Goal: Navigation & Orientation: Find specific page/section

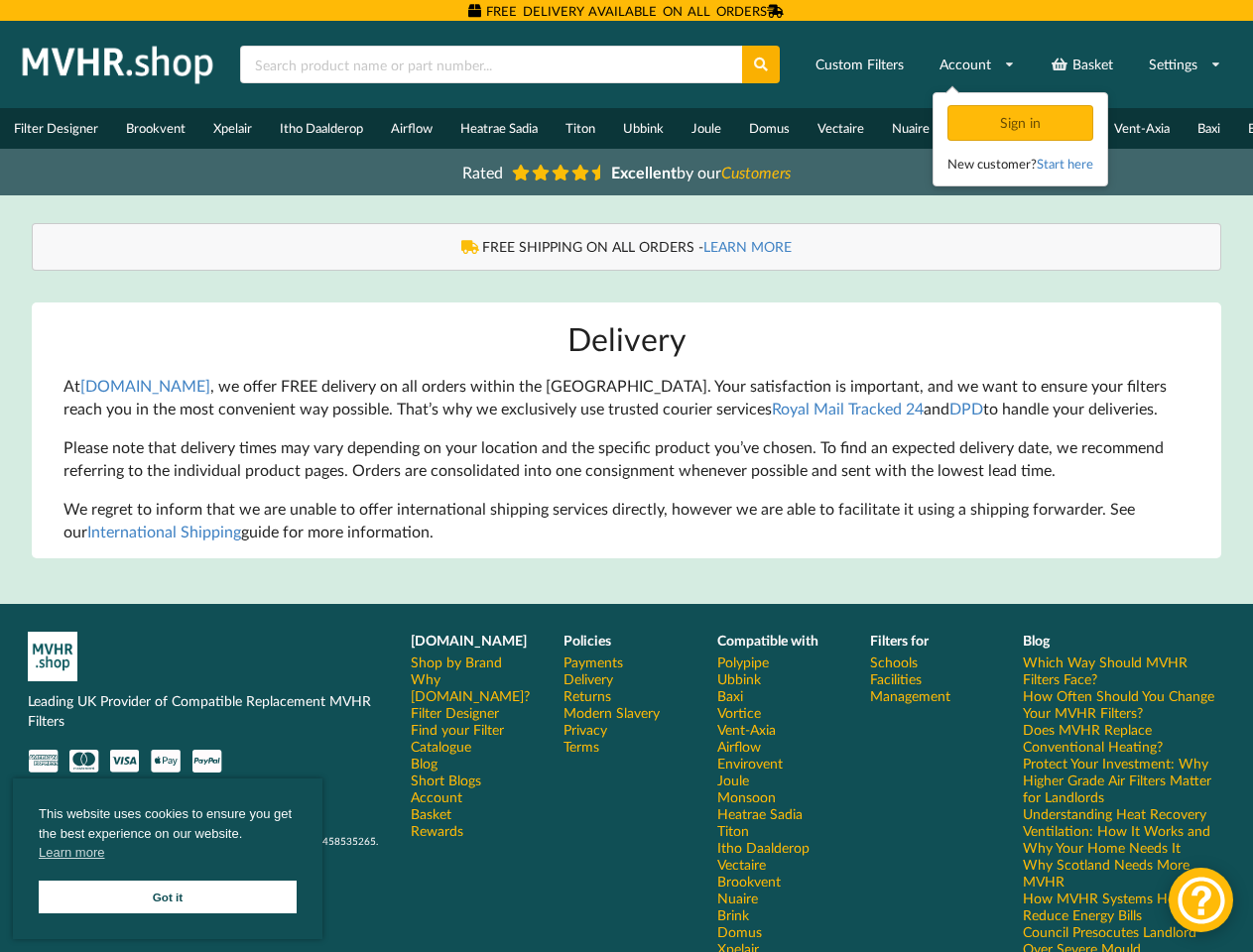
click at [626, 476] on p "Please note that delivery times may vary depending on your location and the spe…" at bounding box center [626, 459] width 1127 height 46
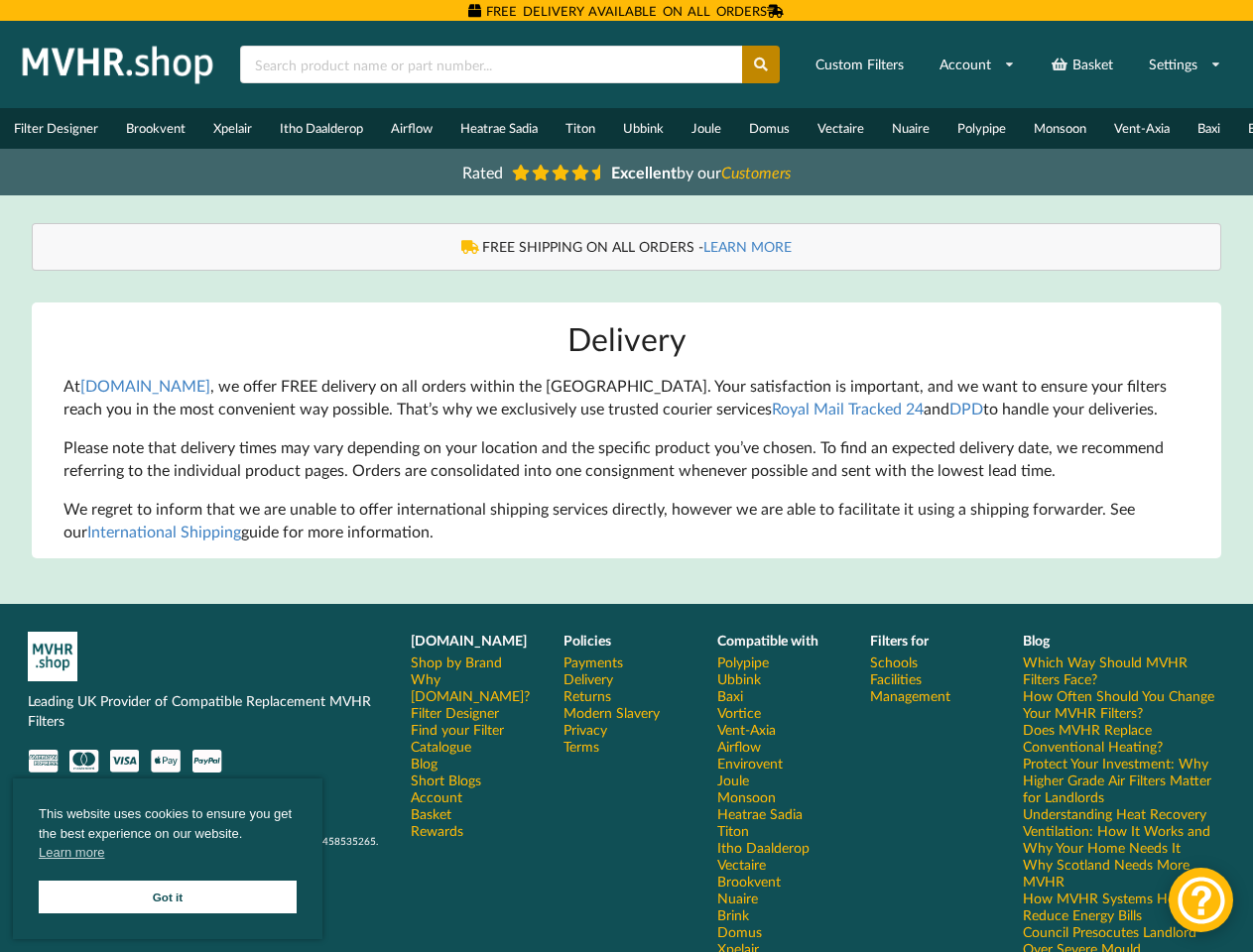
click at [762, 65] on icon at bounding box center [761, 65] width 17 height 14
click at [1184, 65] on link "Settings" at bounding box center [1184, 65] width 99 height 36
click at [167, 858] on span "This website uses cookies to ensure you get the best experience on our website.…" at bounding box center [167, 836] width 258 height 64
click at [1200, 899] on div at bounding box center [1200, 899] width 65 height 65
